Goal: Find specific page/section: Find specific page/section

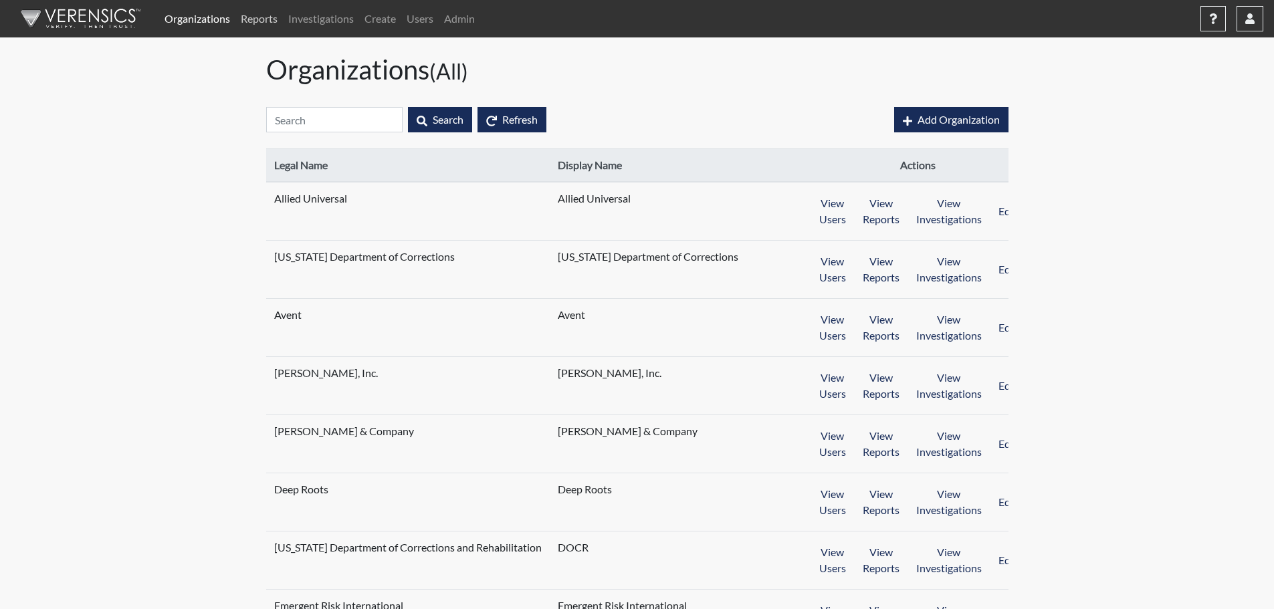
click at [262, 15] on link "Reports" at bounding box center [258, 18] width 47 height 27
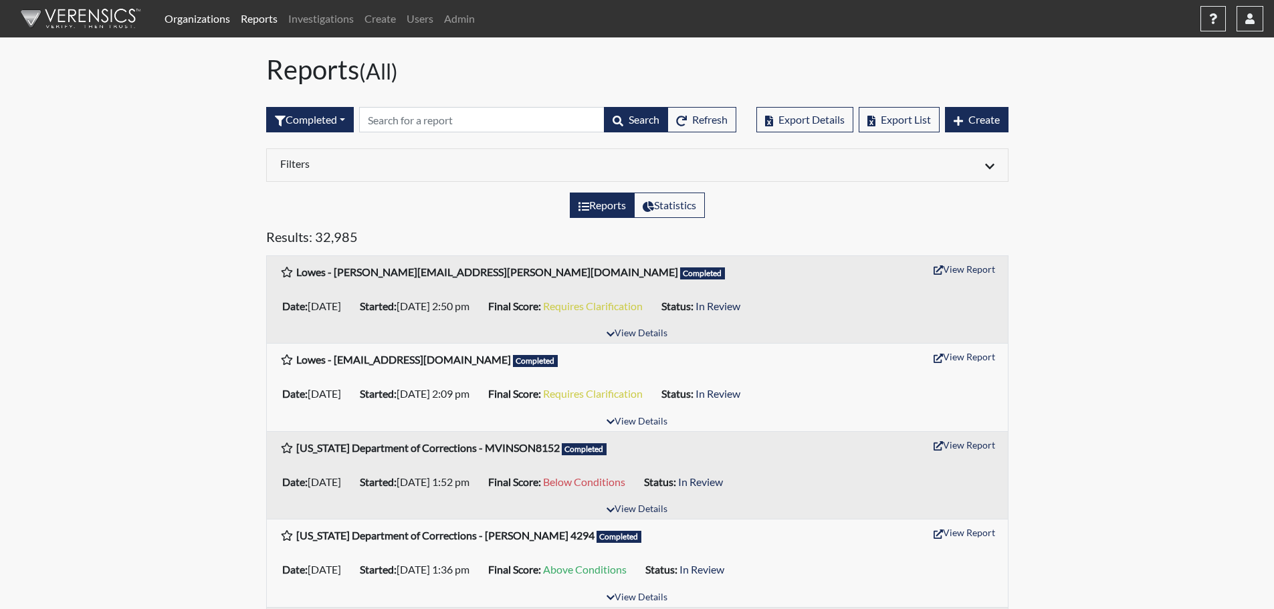
click at [205, 15] on link "Organizations" at bounding box center [197, 18] width 76 height 27
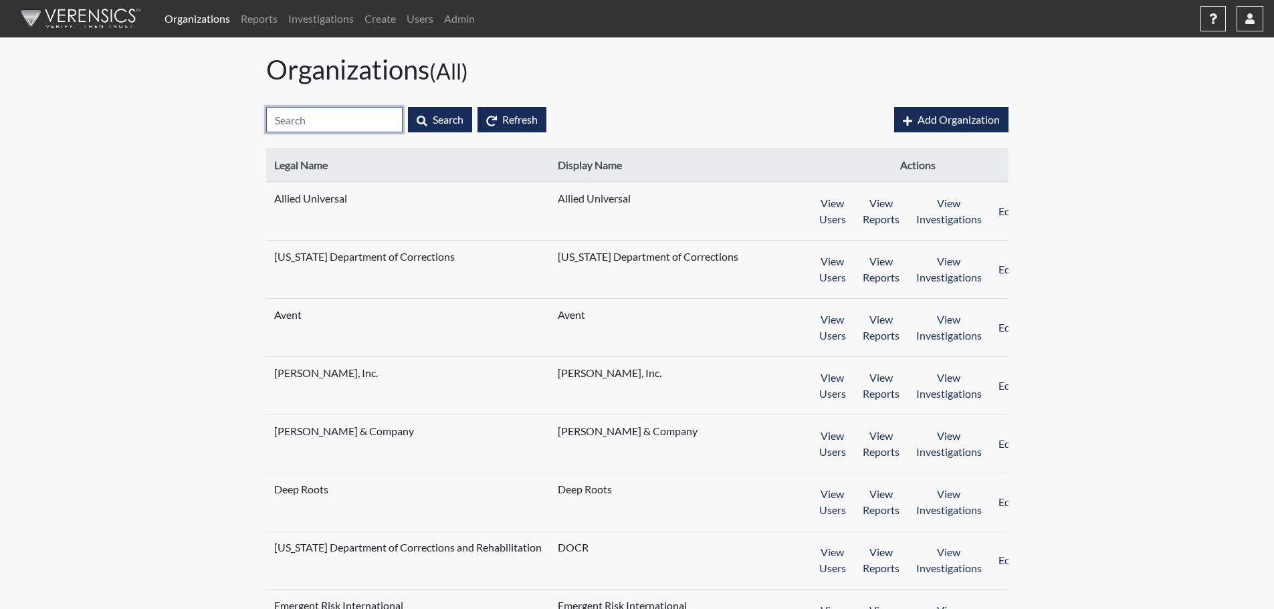
click at [306, 122] on input "text" at bounding box center [334, 119] width 136 height 25
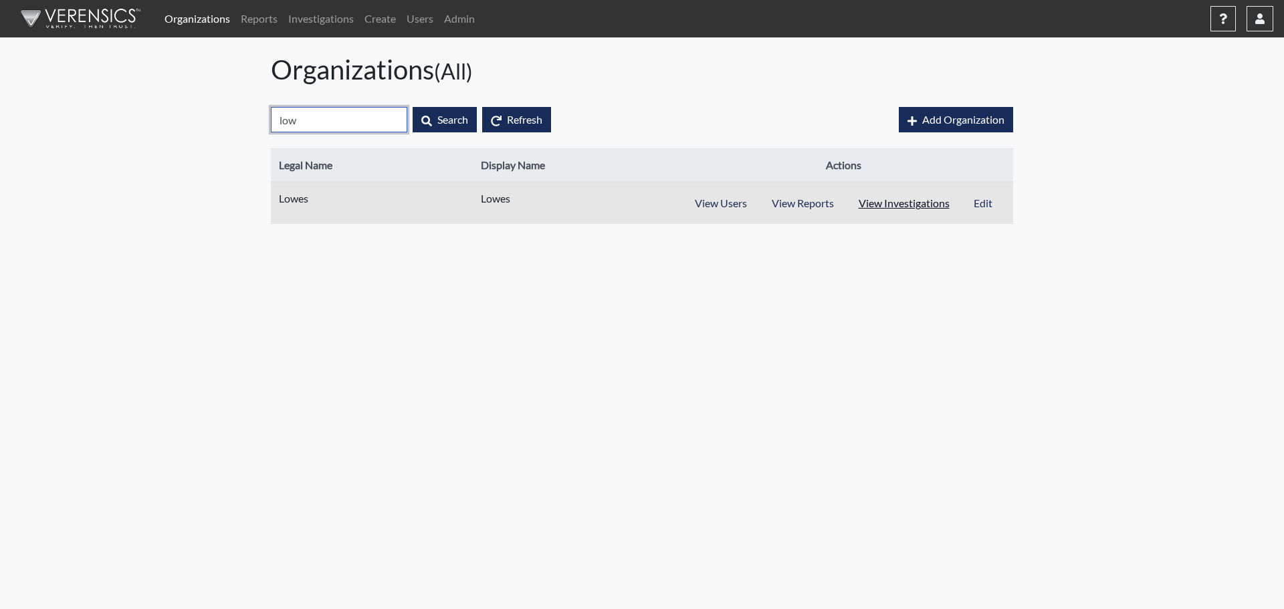
type input "low"
click at [893, 203] on button "View Investigations" at bounding box center [904, 203] width 116 height 25
